Goal: Information Seeking & Learning: Learn about a topic

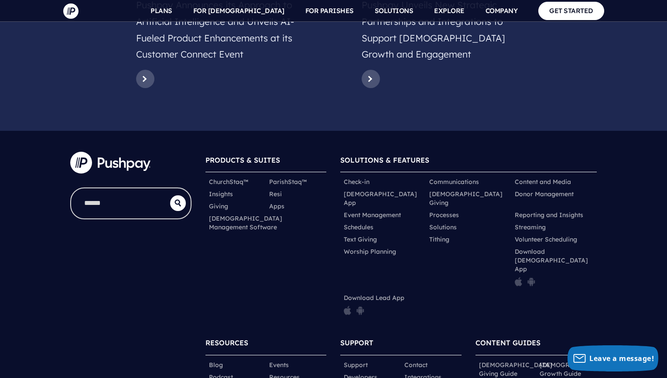
scroll to position [4330, 0]
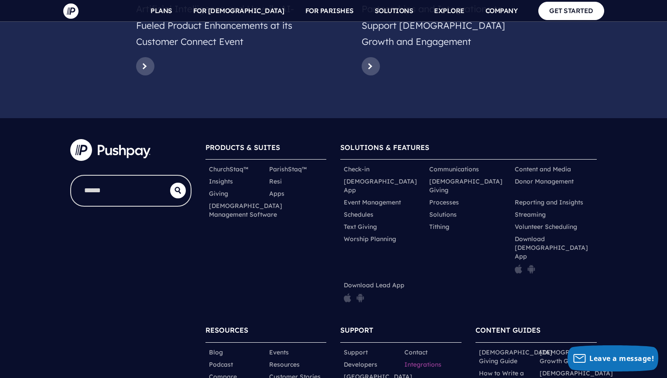
click at [410, 360] on link "Integrations" at bounding box center [423, 364] width 37 height 9
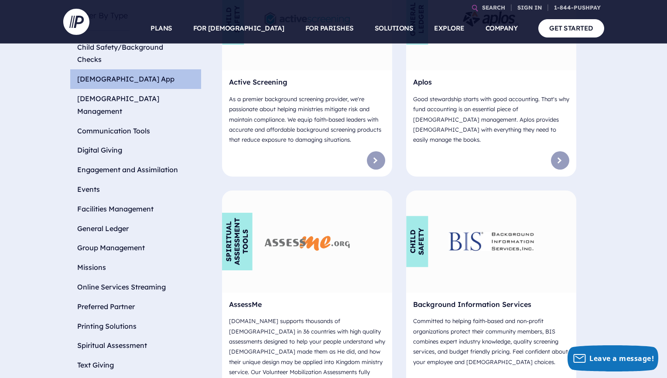
scroll to position [371, 0]
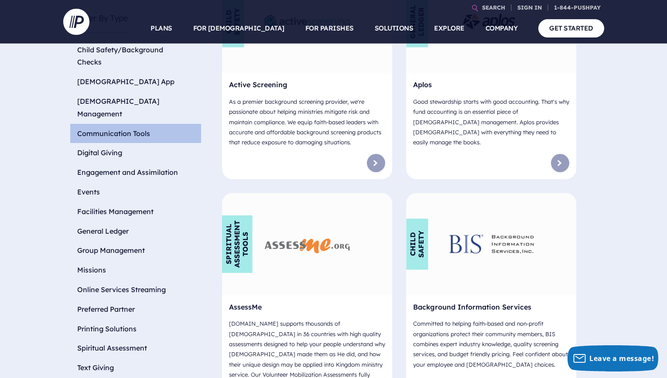
click at [109, 124] on li "Communication Tools" at bounding box center [135, 134] width 131 height 20
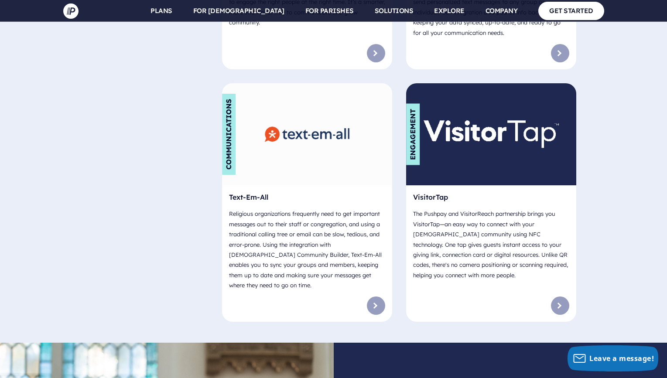
scroll to position [1016, 0]
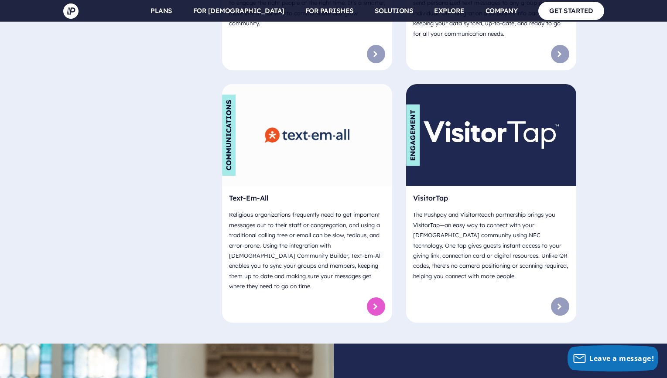
click at [376, 298] on link at bounding box center [376, 307] width 18 height 18
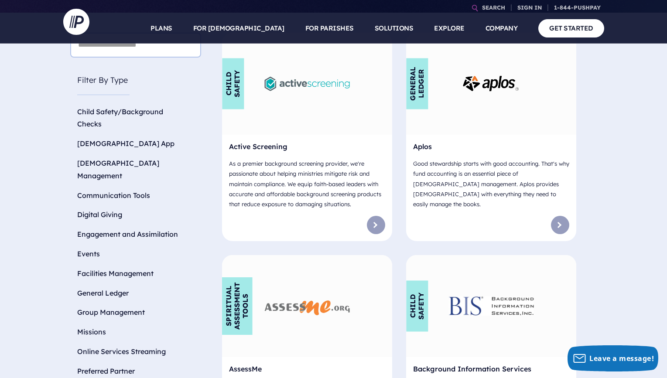
scroll to position [343, 0]
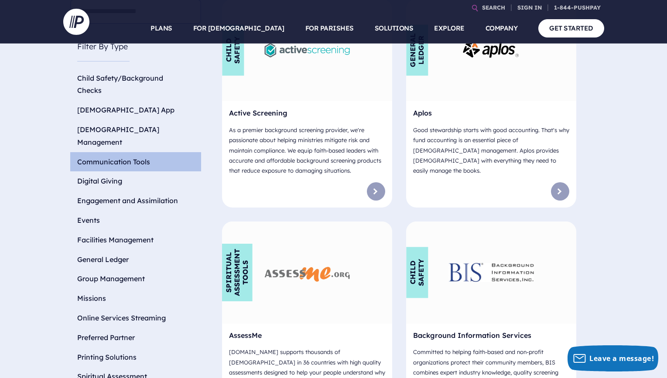
click at [107, 152] on li "Communication Tools" at bounding box center [135, 162] width 131 height 20
